Goal: Information Seeking & Learning: Learn about a topic

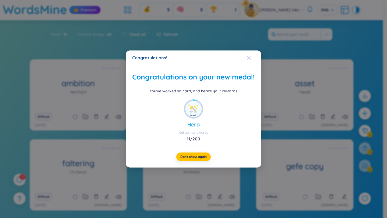
click at [249, 56] on icon "Close" at bounding box center [249, 58] width 4 height 4
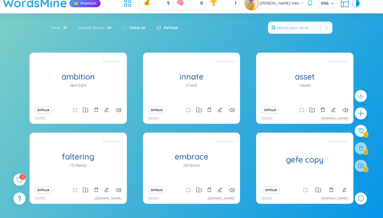
scroll to position [7, 0]
click at [296, 25] on input "text" at bounding box center [294, 28] width 52 height 12
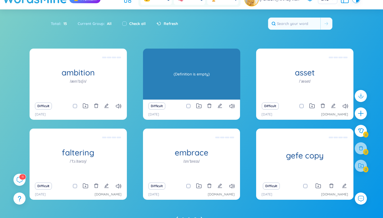
scroll to position [12, 0]
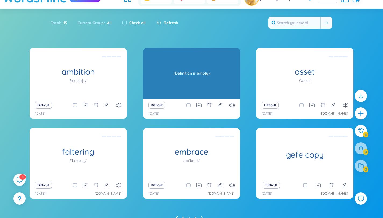
click at [172, 71] on div "(Definition is empty)" at bounding box center [192, 73] width 92 height 48
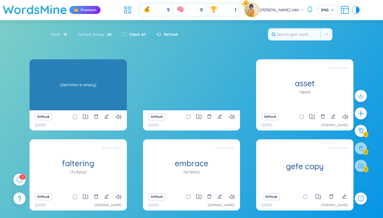
scroll to position [37, 0]
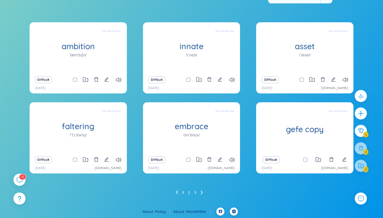
click at [197, 193] on ul "1 2 3" at bounding box center [191, 192] width 31 height 9
click at [187, 193] on ul "1 2 3" at bounding box center [191, 192] width 31 height 9
click at [188, 192] on link "2" at bounding box center [189, 192] width 2 height 8
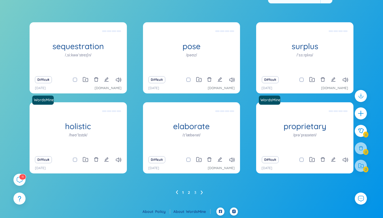
click at [183, 191] on link "1" at bounding box center [182, 192] width 1 height 8
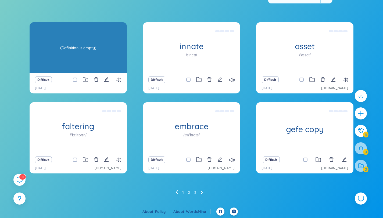
click at [76, 53] on div "(Definition is empty)" at bounding box center [78, 48] width 92 height 48
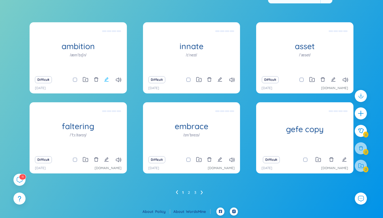
click at [108, 81] on icon "edit" at bounding box center [106, 79] width 5 height 5
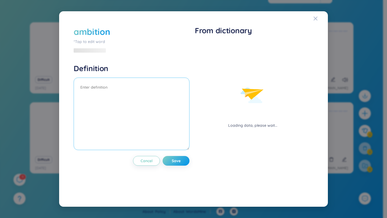
click at [128, 94] on textarea at bounding box center [132, 114] width 116 height 72
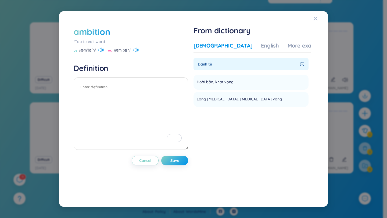
click at [220, 61] on span "Danh từ" at bounding box center [248, 64] width 100 height 6
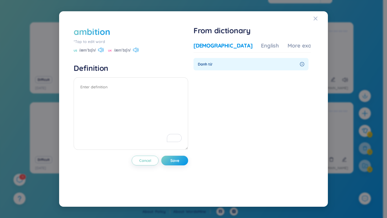
click at [217, 63] on span "Danh từ" at bounding box center [248, 64] width 100 height 6
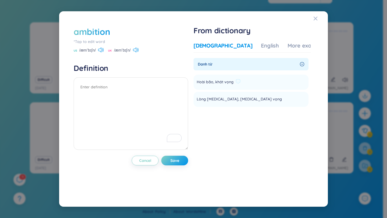
click at [220, 83] on span "Hoài bão, khát vọng" at bounding box center [215, 82] width 37 height 6
click at [237, 81] on icon at bounding box center [237, 81] width 5 height 5
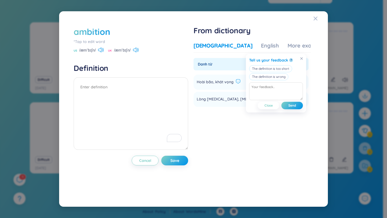
click at [252, 133] on section "Danh từ Hoài bão, khát vọng Add Lòng [MEDICAL_DATA], [MEDICAL_DATA] vọng Add No…" at bounding box center [251, 115] width 117 height 115
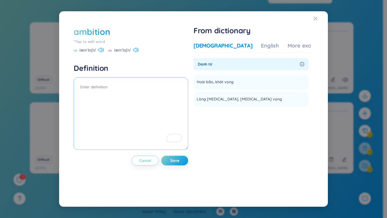
click at [139, 97] on textarea "To enrich screen reader interactions, please activate Accessibility in Grammarl…" at bounding box center [131, 113] width 114 height 72
click at [261, 46] on div "English" at bounding box center [270, 46] width 18 height 8
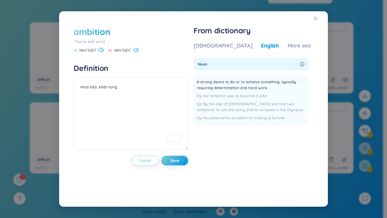
click at [252, 83] on span "A strong desire to do or to achieve something, typically requiring determinatio…" at bounding box center [247, 85] width 101 height 12
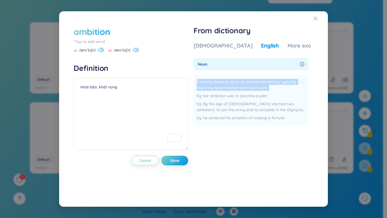
click at [252, 83] on span "A strong desire to do or to achieve something, typically requiring determinatio…" at bounding box center [247, 85] width 101 height 12
copy div "A strong desire to do or to achieve something, typically requiring determinatio…"
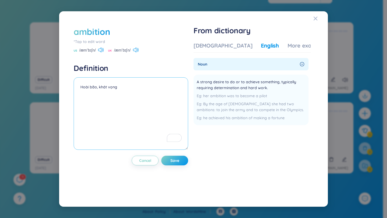
click at [105, 105] on textarea "Hoài bão, khát vọng" at bounding box center [131, 113] width 114 height 72
paste textarea "A strong desire to do or to achieve something, typically requiring determinatio…"
click at [117, 86] on textarea "Hoài bão, khát vọngA strong desire to do or to achieve something, typically req…" at bounding box center [131, 113] width 114 height 72
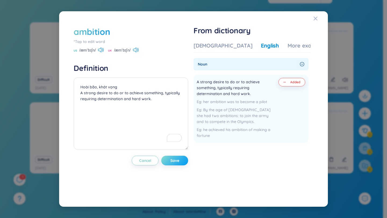
click at [169, 160] on button "Save" at bounding box center [174, 161] width 27 height 10
click at [289, 80] on button "Added" at bounding box center [291, 82] width 27 height 9
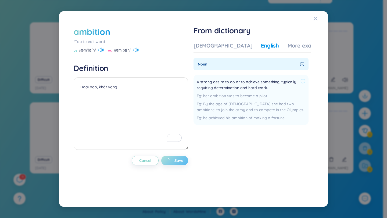
type textarea "Hoài bão, khát vọng"
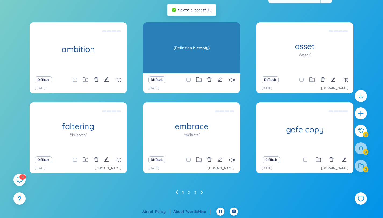
click at [229, 47] on div "(Definition is empty)" at bounding box center [192, 48] width 92 height 48
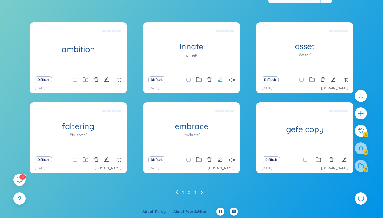
click at [220, 79] on icon "edit" at bounding box center [219, 79] width 5 height 5
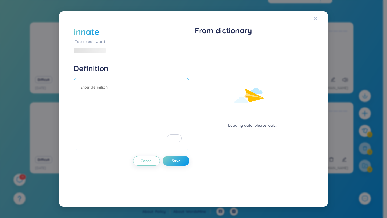
click at [127, 91] on textarea "To enrich screen reader interactions, please activate Accessibility in Grammarl…" at bounding box center [132, 114] width 116 height 72
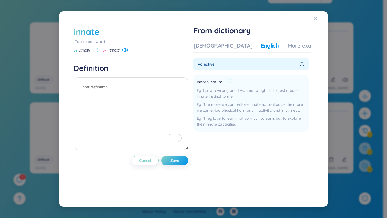
click at [206, 81] on span "Inborn; natural." at bounding box center [210, 82] width 27 height 6
click at [271, 60] on div "adjective" at bounding box center [250, 64] width 115 height 12
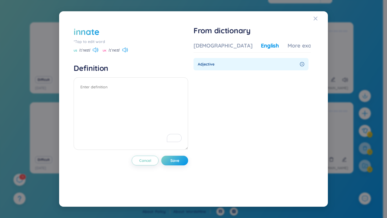
click at [215, 49] on div "Vietnamese English More examples" at bounding box center [259, 47] width 133 height 11
click at [215, 44] on div "[DEMOGRAPHIC_DATA]" at bounding box center [222, 46] width 59 height 8
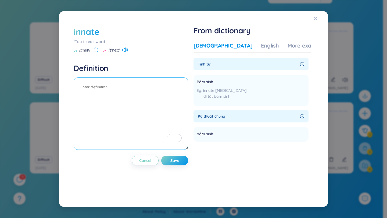
click at [147, 99] on textarea "To enrich screen reader interactions, please activate Accessibility in Grammarl…" at bounding box center [131, 113] width 114 height 72
type textarea "Bẩm sinh"
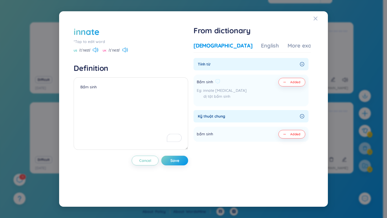
click at [289, 83] on button "Added" at bounding box center [291, 82] width 27 height 9
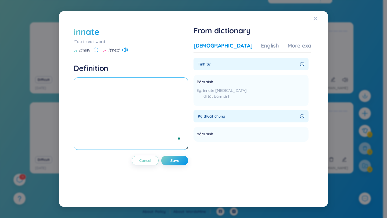
click at [141, 89] on textarea "To enrich screen reader interactions, please activate Accessibility in Grammarl…" at bounding box center [131, 113] width 114 height 72
type textarea "Bẩm sinh"
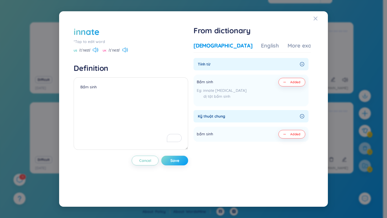
click at [174, 159] on span "Save" at bounding box center [174, 160] width 9 height 5
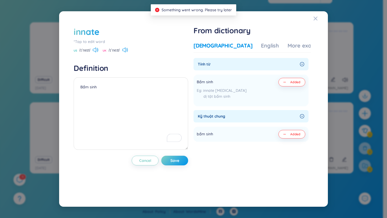
drag, startPoint x: 353, startPoint y: 42, endPoint x: 338, endPoint y: 39, distance: 15.6
click at [353, 42] on div "innate *Tap to edit word US /ɪˈneɪt/ UK /ɪˈneɪt/ Definition Bẩm sinh Cancel Sav…" at bounding box center [193, 109] width 387 height 218
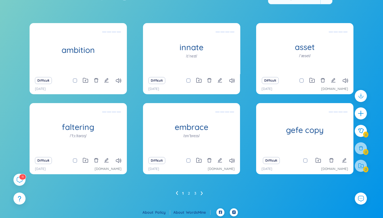
scroll to position [36, 0]
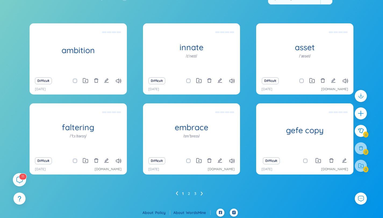
click at [21, 180] on icon at bounding box center [19, 179] width 6 height 6
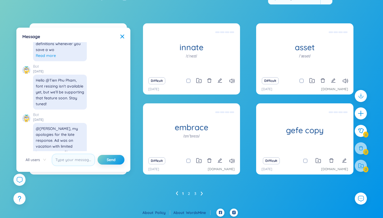
scroll to position [6219, 0]
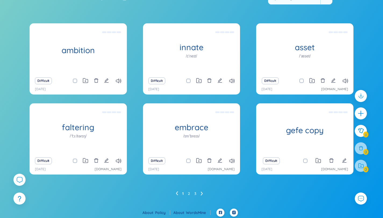
click at [69, 194] on div "1 2 3" at bounding box center [191, 193] width 323 height 9
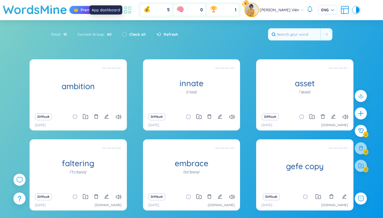
click at [132, 9] on icon at bounding box center [128, 10] width 10 height 10
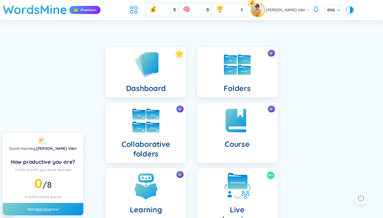
scroll to position [1, 0]
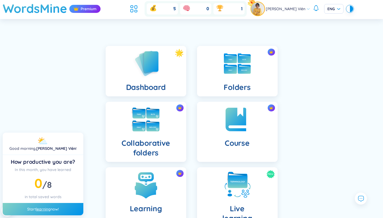
click at [182, 138] on h4 "Collaborative folders" at bounding box center [146, 147] width 72 height 19
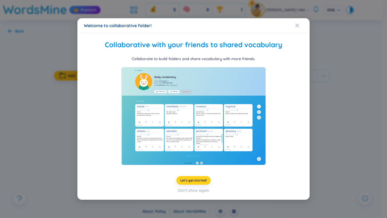
click at [203, 179] on span "Let's get started!" at bounding box center [193, 180] width 27 height 4
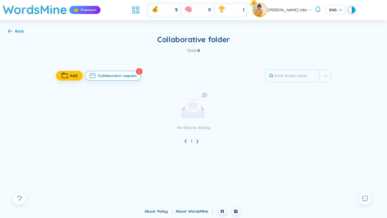
click at [281, 91] on div at bounding box center [193, 87] width 275 height 11
click at [68, 74] on div "button" at bounding box center [65, 76] width 9 height 6
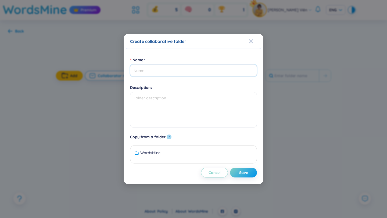
click at [227, 70] on input "Name" at bounding box center [193, 70] width 127 height 12
type input "Ielts"
click at [239, 103] on textarea "Description" at bounding box center [193, 109] width 127 height 35
click at [231, 157] on ul "WordsMine No data to display" at bounding box center [193, 154] width 124 height 11
click at [161, 150] on div "WordsMine" at bounding box center [193, 153] width 118 height 6
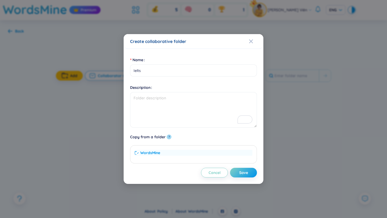
click at [195, 153] on div "WordsMine" at bounding box center [193, 153] width 118 height 6
click at [212, 152] on div "WordsMine" at bounding box center [193, 153] width 118 height 6
click at [241, 172] on span "Save" at bounding box center [243, 172] width 9 height 5
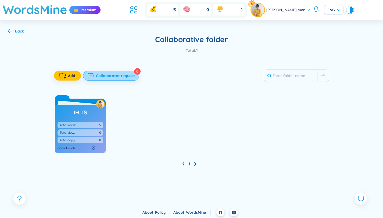
click at [119, 76] on span "Collaborator request" at bounding box center [115, 75] width 39 height 5
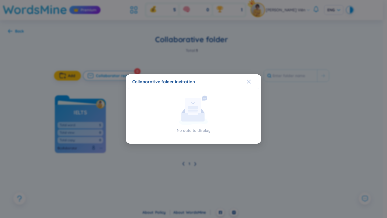
click at [248, 82] on icon "Close" at bounding box center [249, 82] width 4 height 4
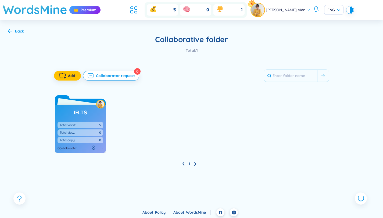
click at [81, 118] on div "Ielts Total word: 5 Total view: 0 Total copy: 0 0 collaborator" at bounding box center [80, 129] width 51 height 48
click at [87, 110] on div "Ielts Total word: 5 Total view: 0 Total copy: 0 0 collaborator" at bounding box center [80, 129] width 51 height 48
click at [86, 111] on h3 "Ielts" at bounding box center [80, 113] width 13 height 8
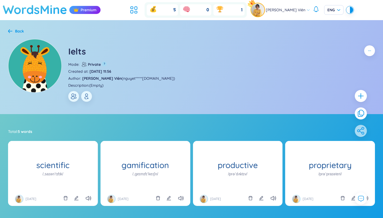
click at [44, 13] on h1 "WordsMine" at bounding box center [35, 9] width 64 height 19
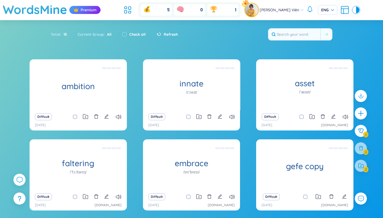
click at [143, 10] on div "5 0 1" at bounding box center [189, 10] width 102 height 16
click at [147, 9] on icon at bounding box center [147, 9] width 9 height 9
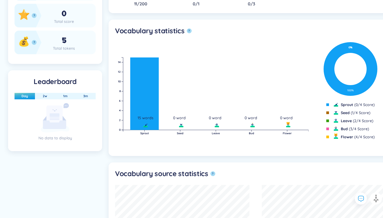
scroll to position [166, 0]
click at [41, 96] on button "2w" at bounding box center [44, 96] width 13 height 6
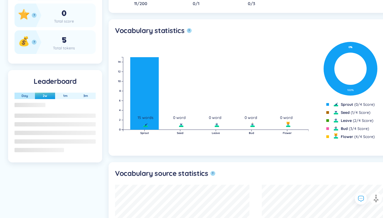
click at [29, 96] on button "Day" at bounding box center [24, 96] width 15 height 6
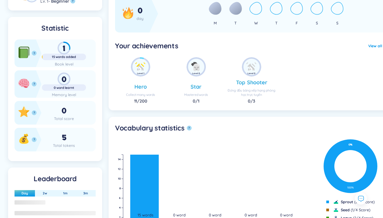
scroll to position [0, 0]
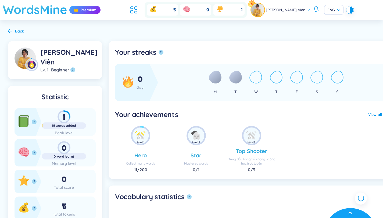
click at [51, 13] on h1 "WordsMine" at bounding box center [35, 9] width 64 height 19
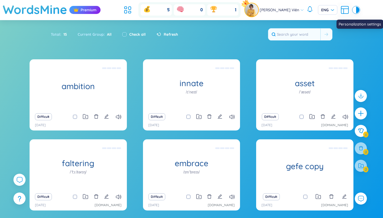
click at [345, 8] on icon at bounding box center [345, 10] width 10 height 10
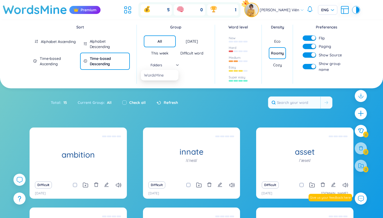
click at [175, 65] on div "Folders" at bounding box center [160, 65] width 38 height 8
click at [170, 66] on input "search" at bounding box center [158, 65] width 28 height 8
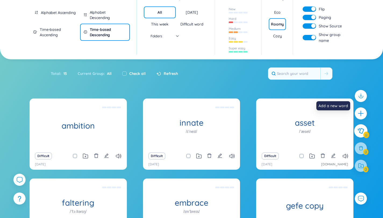
scroll to position [29, 0]
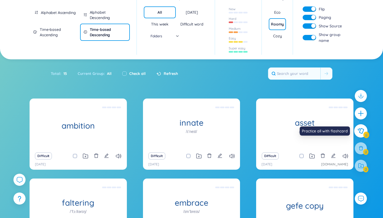
click at [360, 131] on icon at bounding box center [360, 131] width 6 height 6
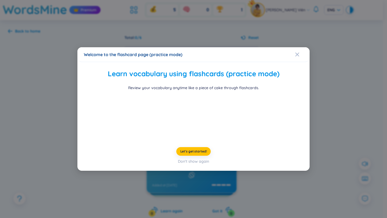
click at [335, 132] on div "Welcome to the flashcard page (practice mode) Learn vocabulary using flashcards…" at bounding box center [193, 109] width 387 height 218
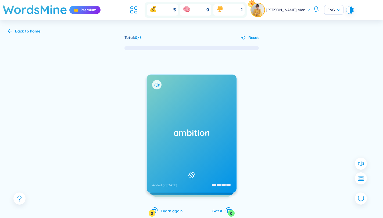
click at [192, 173] on icon at bounding box center [191, 175] width 8 height 6
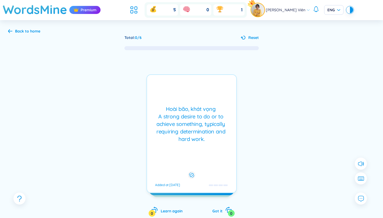
click at [192, 173] on rect at bounding box center [191, 175] width 4 height 4
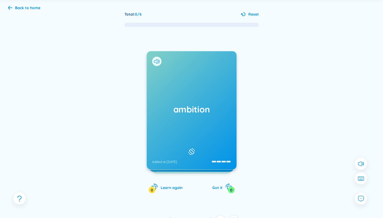
scroll to position [32, 0]
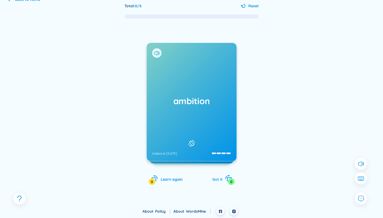
click at [219, 180] on span "Got it" at bounding box center [217, 179] width 10 height 5
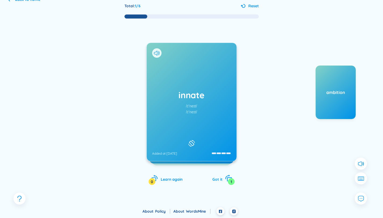
click at [219, 180] on span "Got it" at bounding box center [217, 179] width 10 height 5
click at [190, 141] on rect at bounding box center [191, 143] width 5 height 5
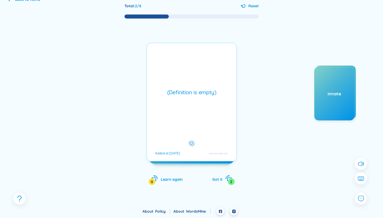
click at [194, 104] on div "(Definition is empty) Added at [DATE]" at bounding box center [191, 102] width 90 height 119
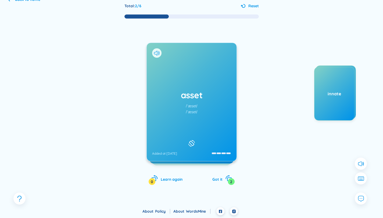
click at [170, 140] on div "asset /ˈæset/ /ˈæset/ Added at [DATE]" at bounding box center [192, 102] width 90 height 118
